Goal: Information Seeking & Learning: Learn about a topic

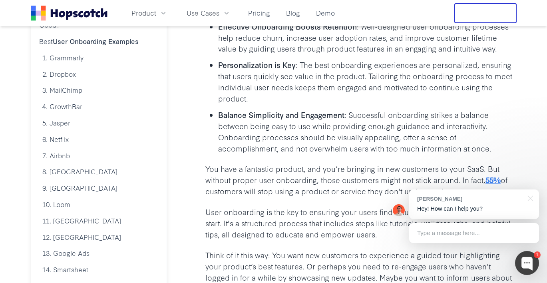
scroll to position [230, 0]
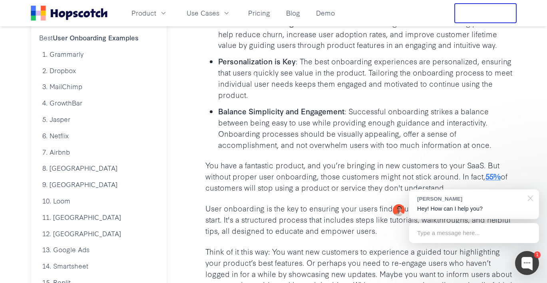
click at [533, 198] on div at bounding box center [529, 197] width 20 height 16
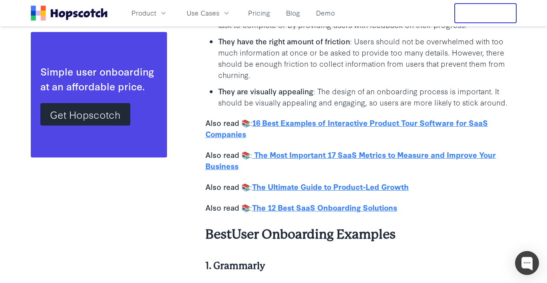
scroll to position [1029, 0]
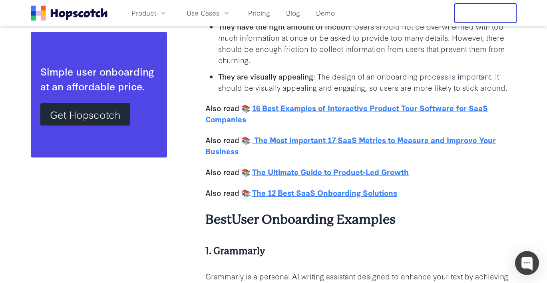
click at [397, 171] on u "The Ultimate Guide to Product-Led Growth" at bounding box center [330, 171] width 157 height 11
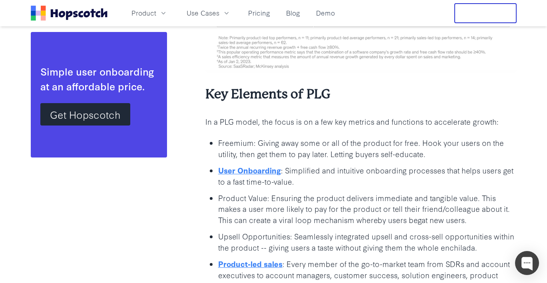
scroll to position [1154, 0]
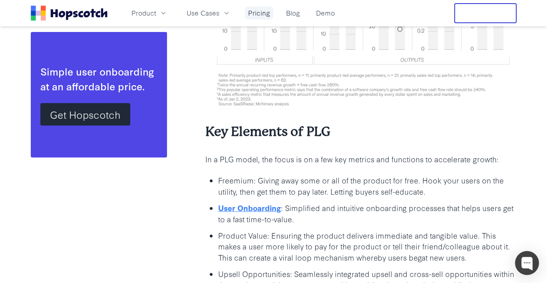
click at [261, 13] on link "Pricing" at bounding box center [259, 12] width 28 height 13
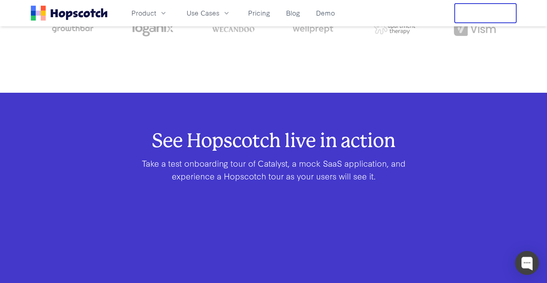
scroll to position [67, 0]
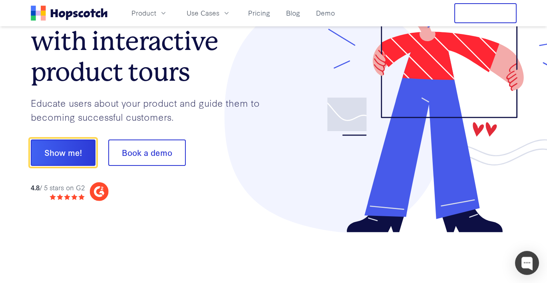
click at [66, 16] on icon "Home" at bounding box center [69, 15] width 6 height 9
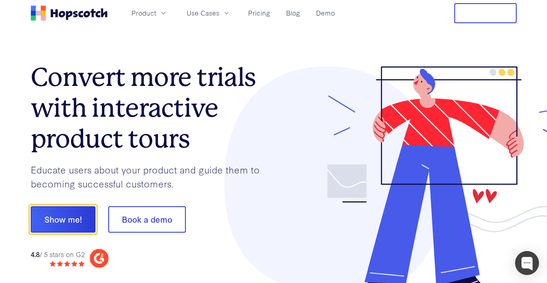
click at [94, 16] on icon "Home" at bounding box center [69, 13] width 77 height 15
click at [332, 19] on link "Demo" at bounding box center [325, 12] width 25 height 13
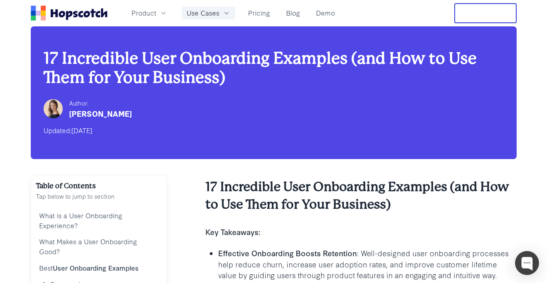
click at [204, 14] on span "Use Cases" at bounding box center [203, 13] width 33 height 10
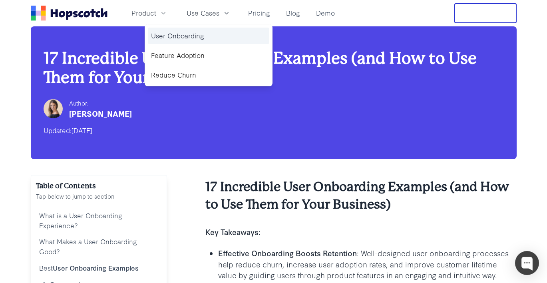
click at [197, 38] on link "User Onboarding" at bounding box center [209, 36] width 122 height 16
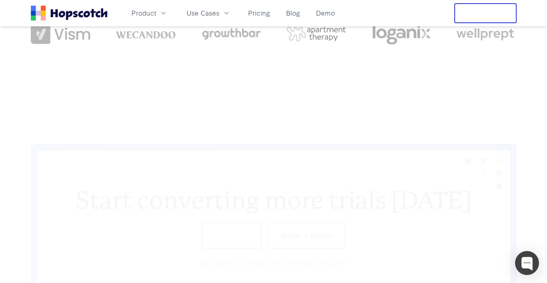
scroll to position [1904, 0]
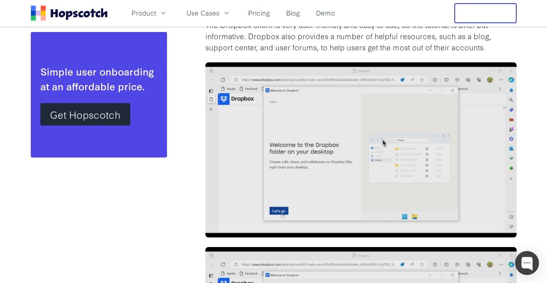
scroll to position [2092, 0]
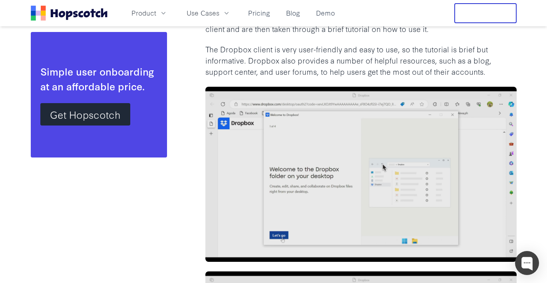
click at [354, 181] on img at bounding box center [360, 174] width 311 height 175
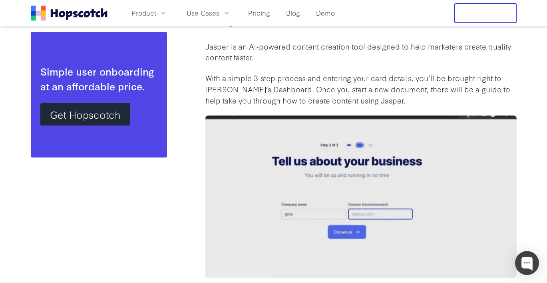
scroll to position [4143, 0]
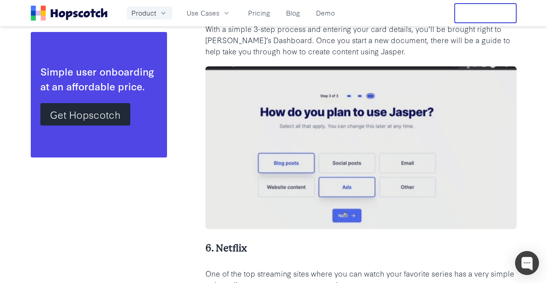
click at [145, 15] on span "Product" at bounding box center [143, 13] width 25 height 10
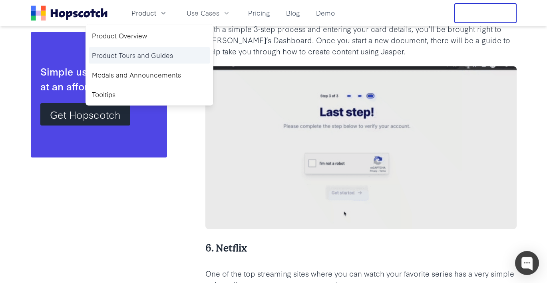
click at [151, 56] on link "Product Tours and Guides" at bounding box center [150, 55] width 122 height 16
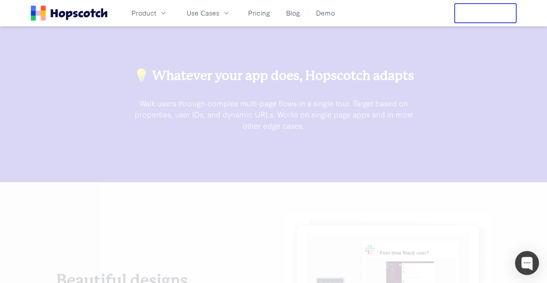
scroll to position [1525, 0]
